Goal: Transaction & Acquisition: Subscribe to service/newsletter

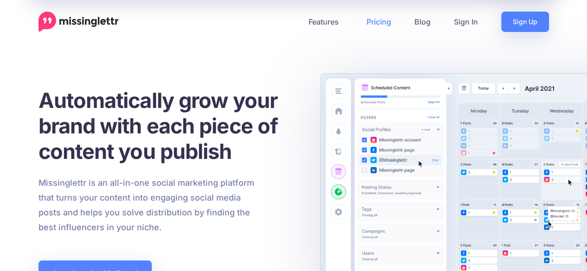
click at [382, 23] on link "Pricing" at bounding box center [379, 22] width 48 height 20
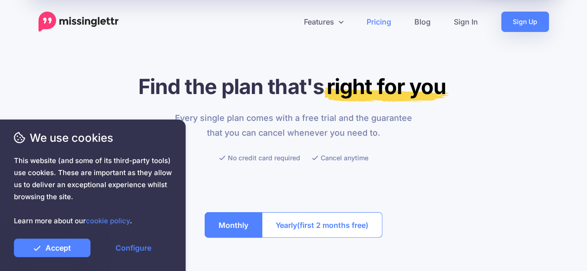
click at [289, 162] on li "No credit card required" at bounding box center [259, 158] width 81 height 12
click at [325, 19] on link "Features" at bounding box center [323, 22] width 63 height 20
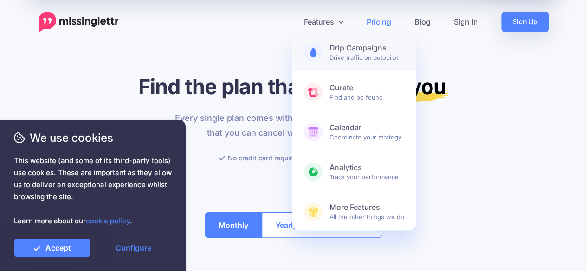
click at [338, 45] on b "Drip Campaigns" at bounding box center [366, 48] width 75 height 10
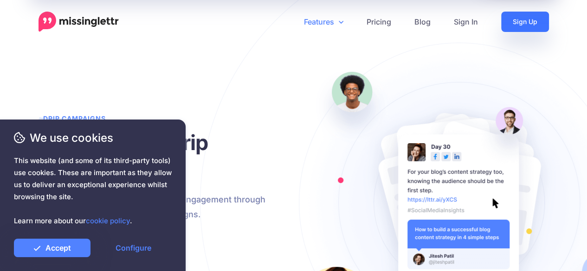
click at [518, 19] on link "Sign Up" at bounding box center [525, 22] width 48 height 20
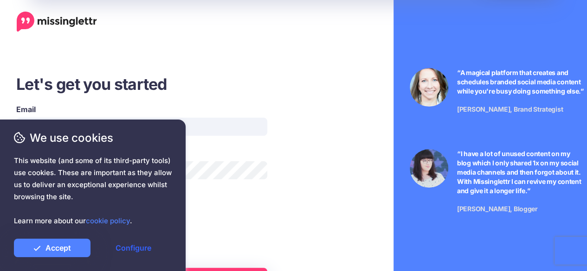
click at [130, 248] on link "Configure" at bounding box center [133, 248] width 77 height 19
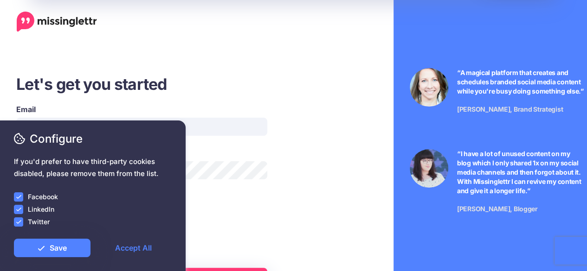
click at [19, 198] on ins at bounding box center [18, 197] width 9 height 9
click at [19, 206] on ins at bounding box center [18, 209] width 9 height 9
click at [20, 220] on ins at bounding box center [18, 222] width 9 height 9
click at [59, 251] on link "Save" at bounding box center [52, 248] width 77 height 19
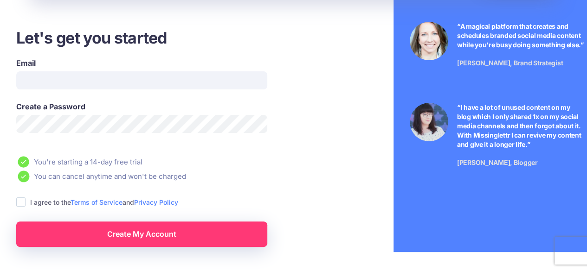
scroll to position [37, 0]
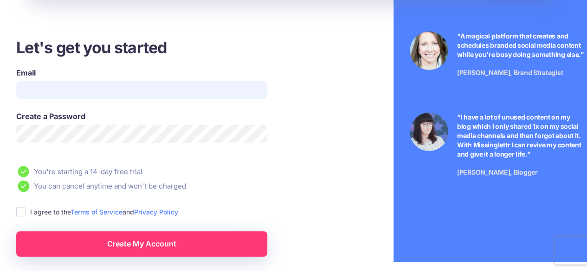
click at [54, 92] on input "Email" at bounding box center [141, 90] width 251 height 18
type input "**********"
click at [94, 129] on div "We use cookies This website (and some of its third-party tools) use cookies. Th…" at bounding box center [93, 196] width 186 height 151
click at [87, 133] on span "Configure" at bounding box center [93, 139] width 158 height 16
click at [64, 134] on span "Configure" at bounding box center [93, 139] width 158 height 16
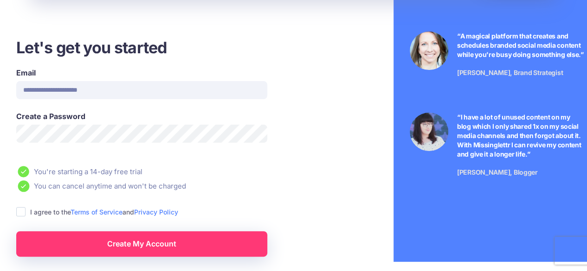
click at [64, 134] on span "Configure" at bounding box center [93, 139] width 158 height 16
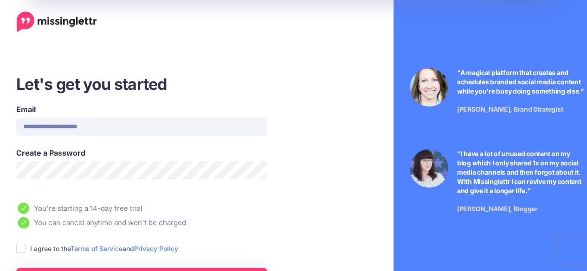
click at [58, 172] on span "If you'd prefer to have third-party cookies disabled, please remove them from t…" at bounding box center [93, 168] width 158 height 24
